Goal: Find specific page/section: Find specific page/section

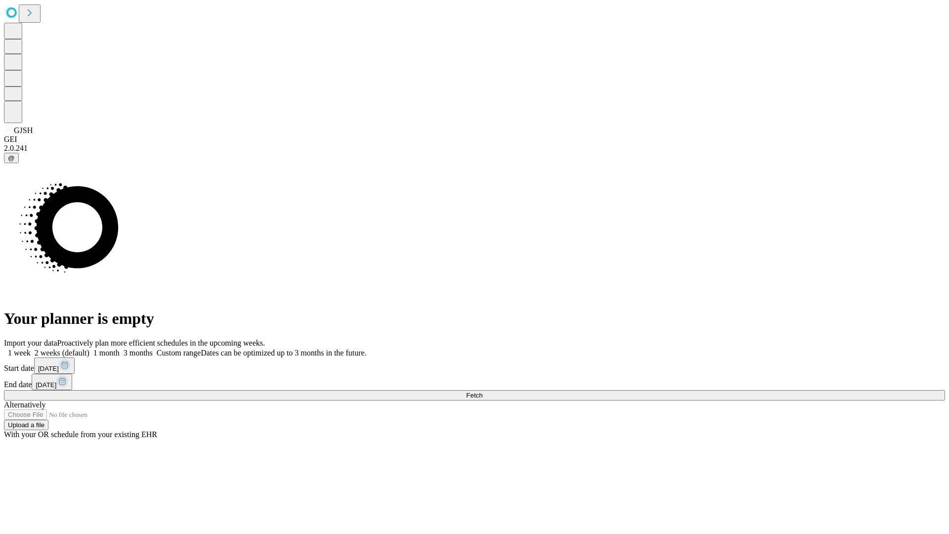
click at [483, 392] on span "Fetch" at bounding box center [474, 395] width 16 height 7
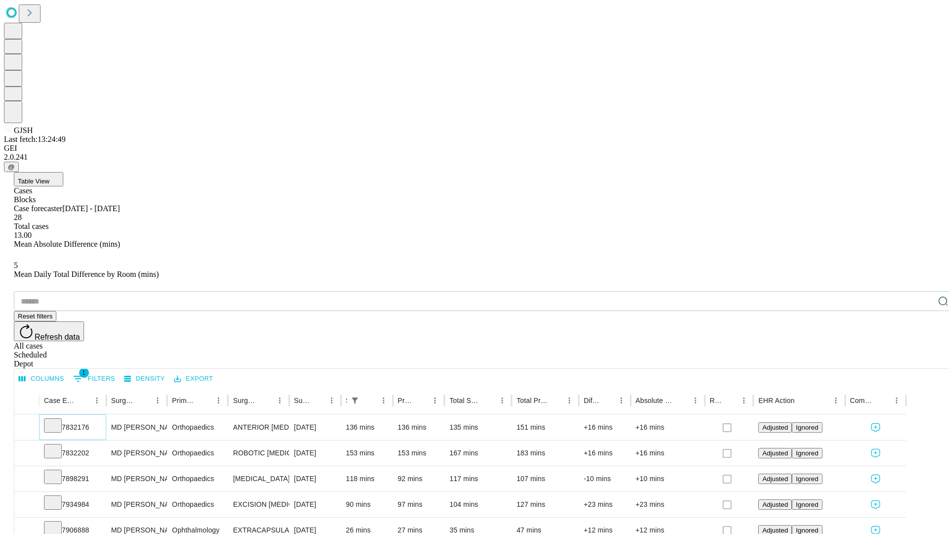
click at [58, 420] on icon at bounding box center [53, 425] width 10 height 10
